Goal: Information Seeking & Learning: Learn about a topic

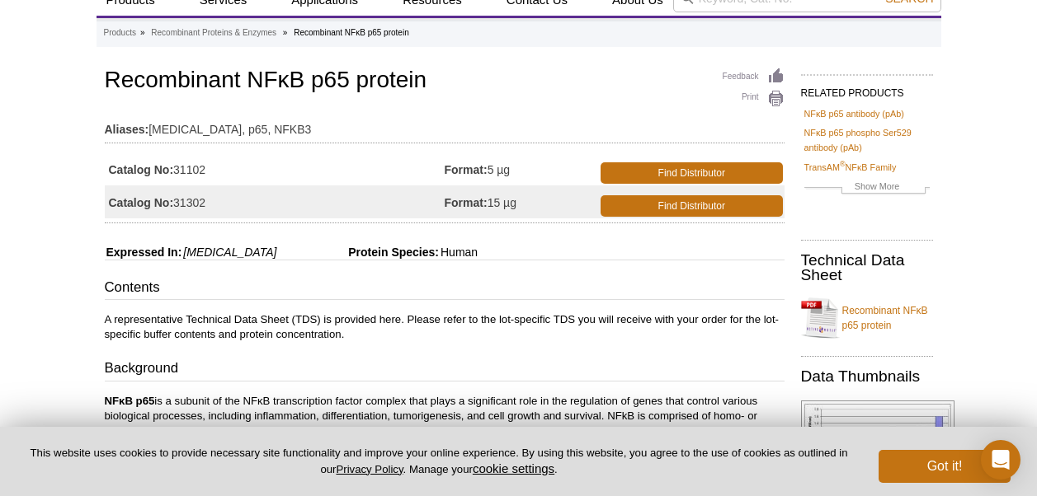
scroll to position [58, 0]
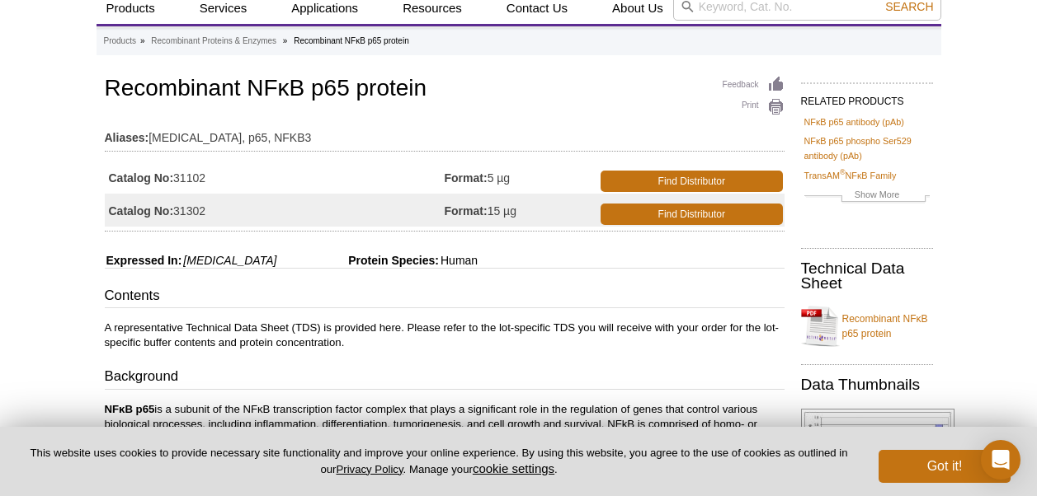
drag, startPoint x: 224, startPoint y: 255, endPoint x: 185, endPoint y: 253, distance: 39.6
drag, startPoint x: 185, startPoint y: 253, endPoint x: 226, endPoint y: 268, distance: 43.8
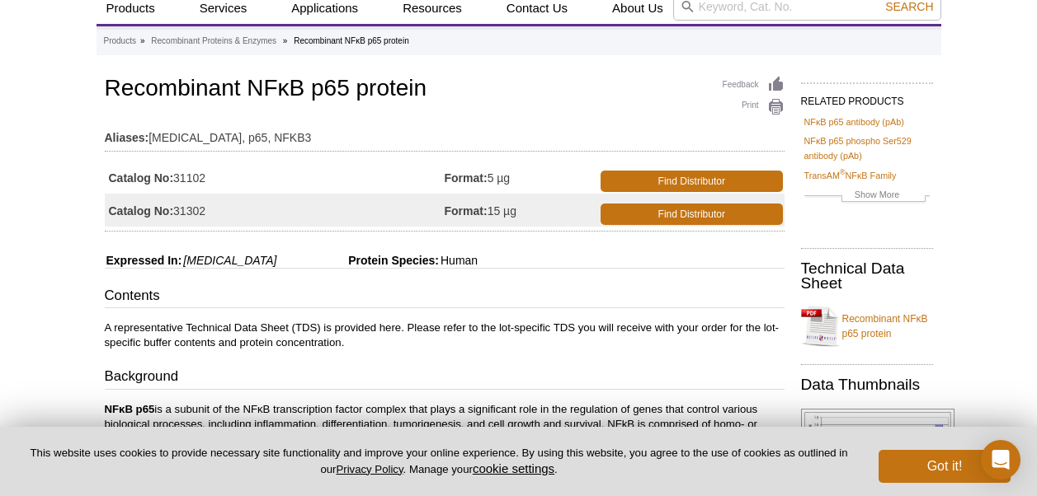
drag, startPoint x: 507, startPoint y: 210, endPoint x: 486, endPoint y: 209, distance: 21.5
click at [486, 209] on td "Format: 15 µg" at bounding box center [521, 210] width 153 height 33
drag, startPoint x: 486, startPoint y: 209, endPoint x: 508, endPoint y: 276, distance: 71.2
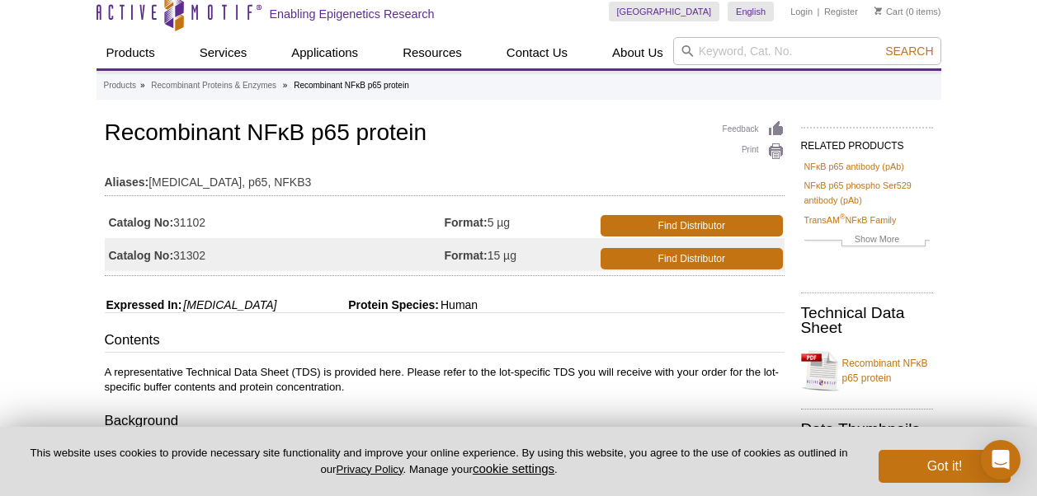
scroll to position [0, 0]
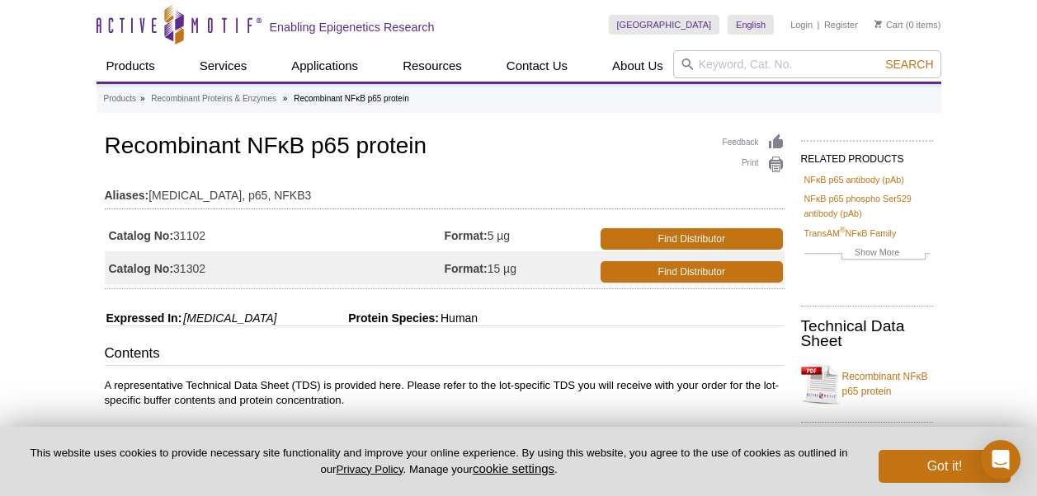
drag, startPoint x: 348, startPoint y: 148, endPoint x: 313, endPoint y: 148, distance: 34.6
click at [313, 148] on h1 "Recombinant NFκB p65 protein" at bounding box center [445, 148] width 680 height 28
click at [477, 175] on table "Aliases: [MEDICAL_DATA], p65, NFKB3" at bounding box center [445, 191] width 680 height 35
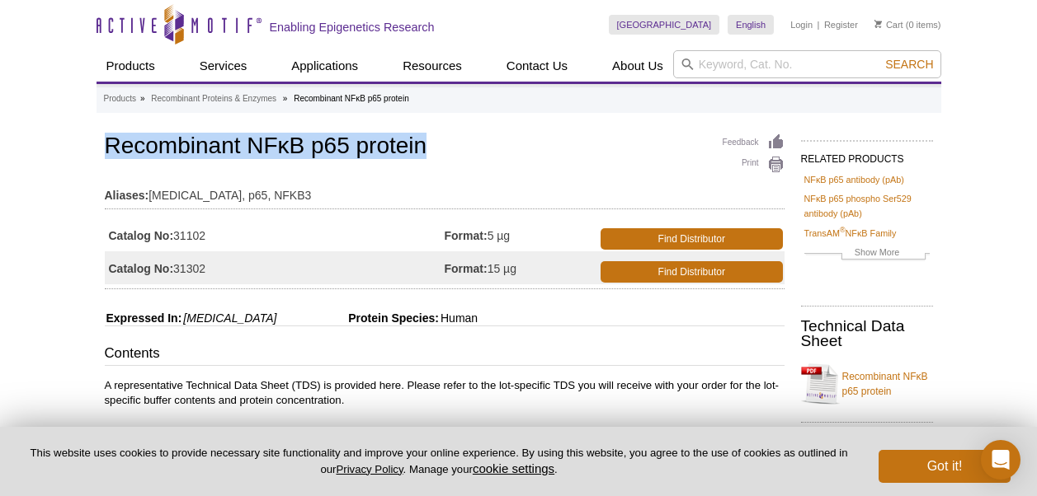
drag, startPoint x: 435, startPoint y: 137, endPoint x: 93, endPoint y: 134, distance: 341.4
drag, startPoint x: 93, startPoint y: 134, endPoint x: 259, endPoint y: 144, distance: 166.1
click at [259, 144] on h1 "Recombinant NFκB p65 protein" at bounding box center [445, 148] width 680 height 28
click at [247, 147] on h1 "Recombinant NFκB p65 protein" at bounding box center [445, 148] width 680 height 28
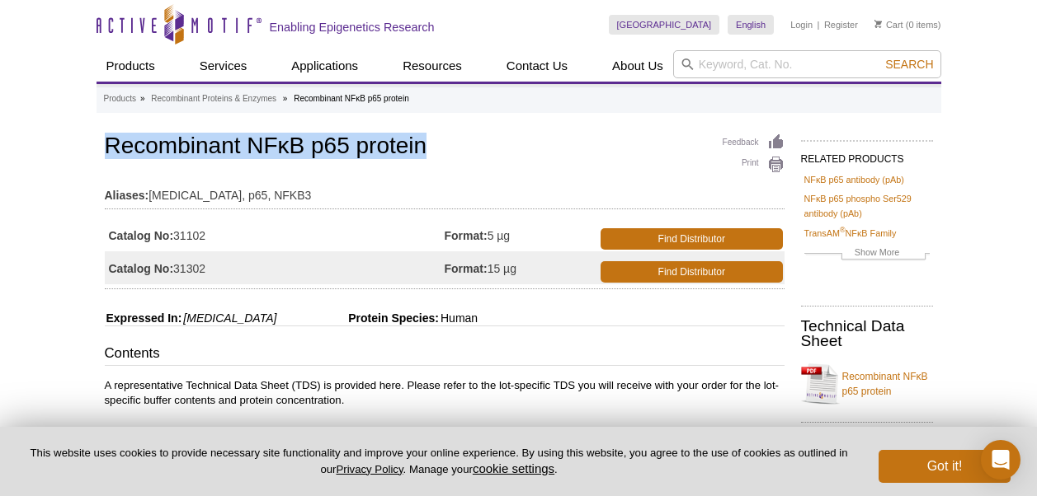
click at [247, 146] on h1 "Recombinant NFκB p65 protein" at bounding box center [445, 148] width 680 height 28
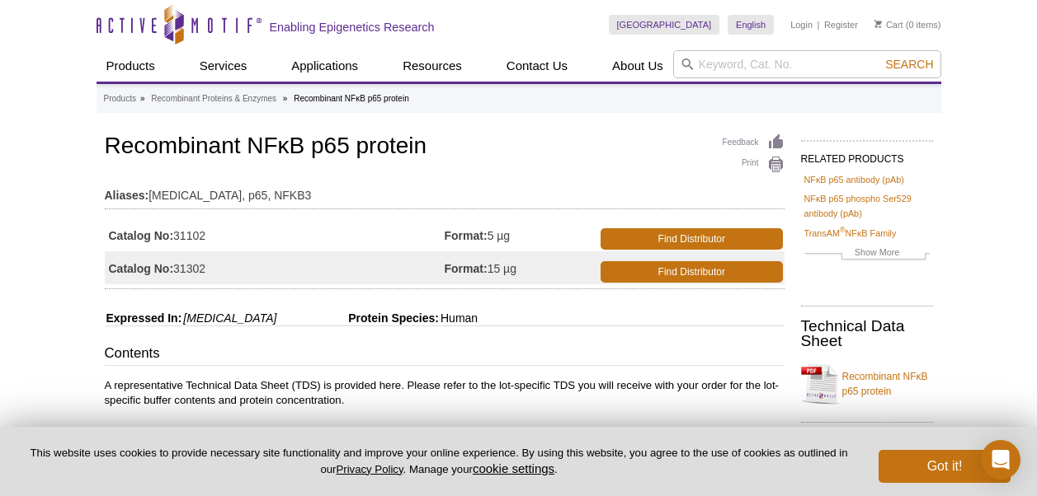
click at [289, 176] on table "Aliases: [MEDICAL_DATA], p65, NFKB3" at bounding box center [445, 191] width 680 height 35
drag, startPoint x: 251, startPoint y: 147, endPoint x: 346, endPoint y: 152, distance: 95.0
click at [346, 152] on h1 "Recombinant NFκB p65 protein" at bounding box center [445, 148] width 680 height 28
copy h1 "NFκB p65"
